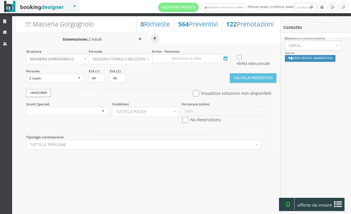
select select
click at [226, 58] on icon at bounding box center [224, 59] width 9 height 8
click at [226, 58] on input at bounding box center [191, 58] width 79 height 9
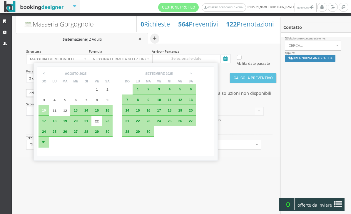
click at [90, 115] on div "14" at bounding box center [86, 110] width 11 height 11
click at [45, 122] on span "17" at bounding box center [44, 121] width 4 height 4
type input "14 ago 2025 - 17 ago 2025"
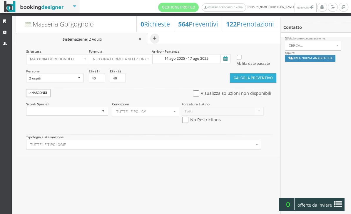
click at [252, 83] on button "Calcola Preventivo" at bounding box center [253, 77] width 46 height 9
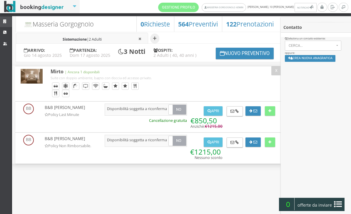
click at [4, 20] on icon at bounding box center [5, 22] width 5 height 4
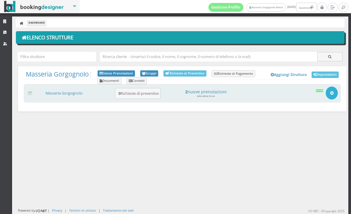
click at [333, 93] on icon "button" at bounding box center [331, 93] width 4 height 4
click at [315, 117] on link "Setup e Impostazioni" at bounding box center [312, 114] width 49 height 6
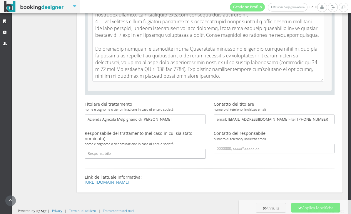
scroll to position [1657, 0]
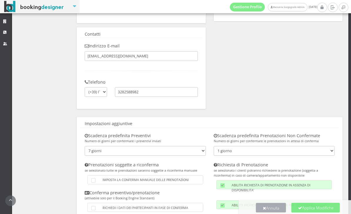
click at [263, 205] on button "Annulla" at bounding box center [271, 206] width 30 height 9
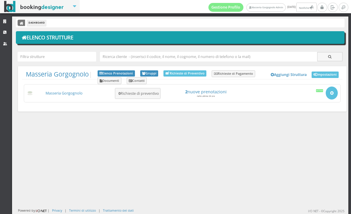
click at [20, 23] on icon at bounding box center [22, 23] width 4 height 4
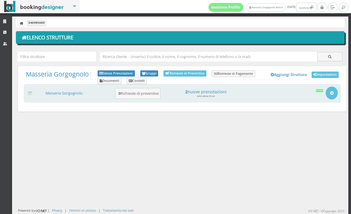
click at [214, 95] on small "nelle ultime 24 ore" at bounding box center [206, 96] width 18 height 3
click at [214, 92] on h4 "2 nuove prenotazioni" at bounding box center [206, 91] width 82 height 5
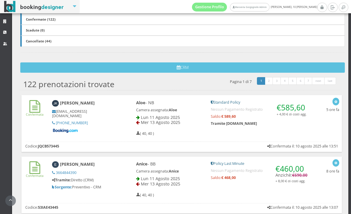
scroll to position [139, 0]
click at [4, 19] on link "Strutture" at bounding box center [6, 21] width 12 height 11
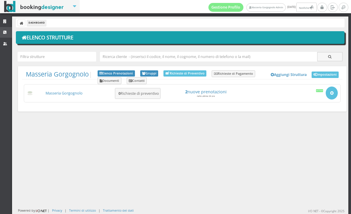
click at [1, 32] on link "CRM" at bounding box center [6, 32] width 12 height 11
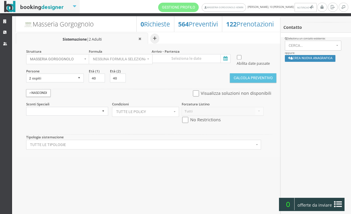
select select
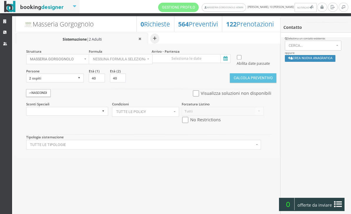
select select
click at [8, 23] on link "Strutture" at bounding box center [6, 21] width 12 height 11
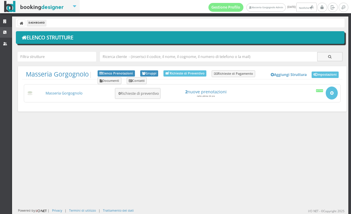
click at [5, 31] on icon at bounding box center [5, 33] width 5 height 4
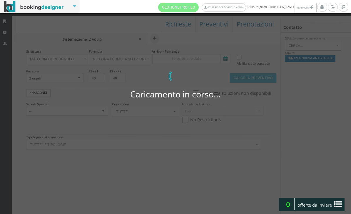
select select
